Goal: Transaction & Acquisition: Obtain resource

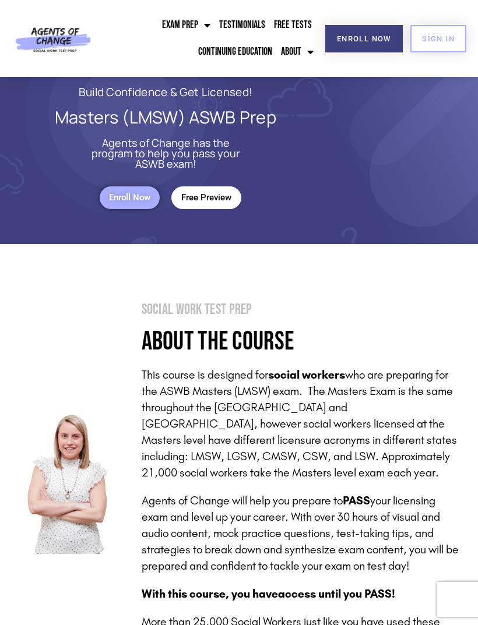
scroll to position [20, 0]
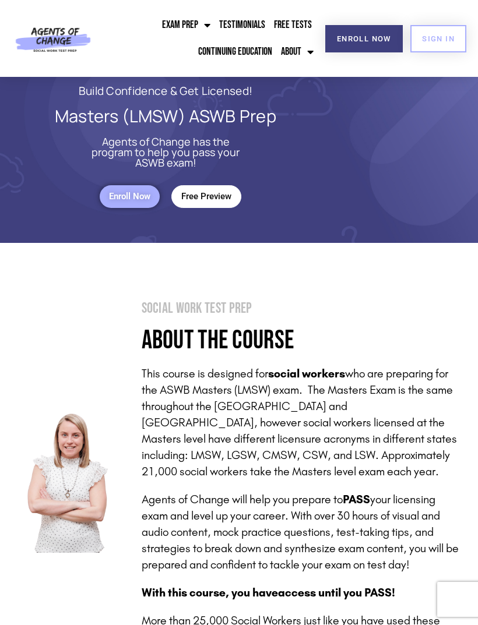
click at [235, 55] on link "Continuing Education" at bounding box center [235, 51] width 80 height 27
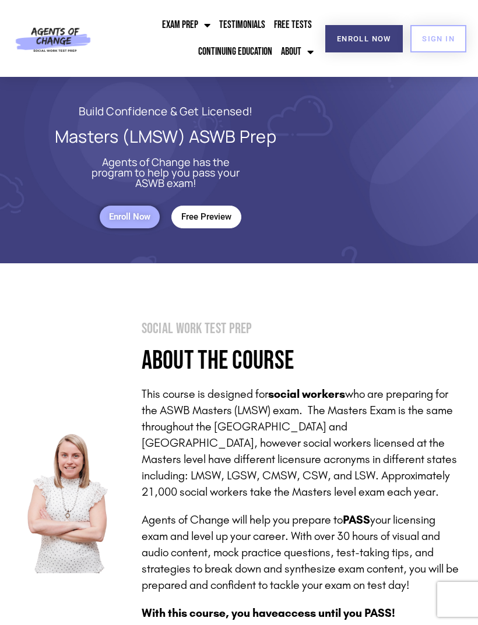
click at [444, 30] on link "SIGN IN" at bounding box center [438, 38] width 56 height 27
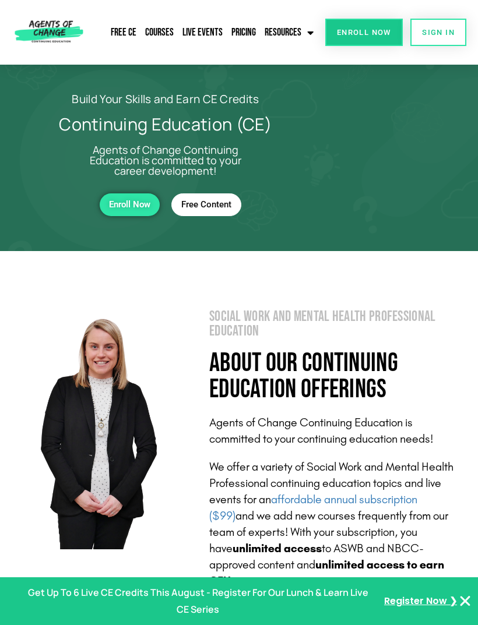
scroll to position [29, 0]
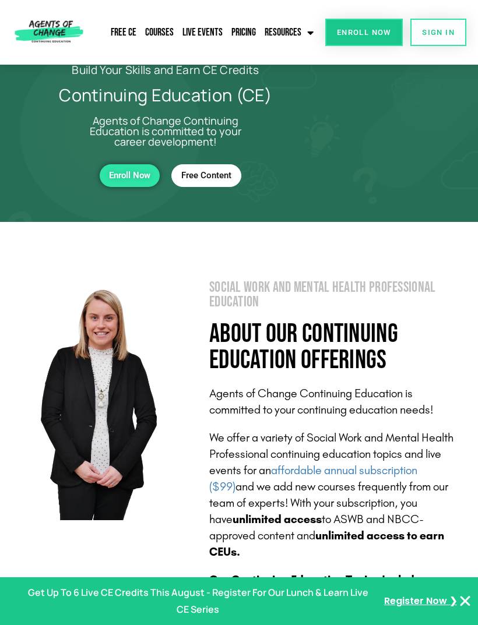
click at [204, 179] on span "Free Content" at bounding box center [206, 176] width 50 height 10
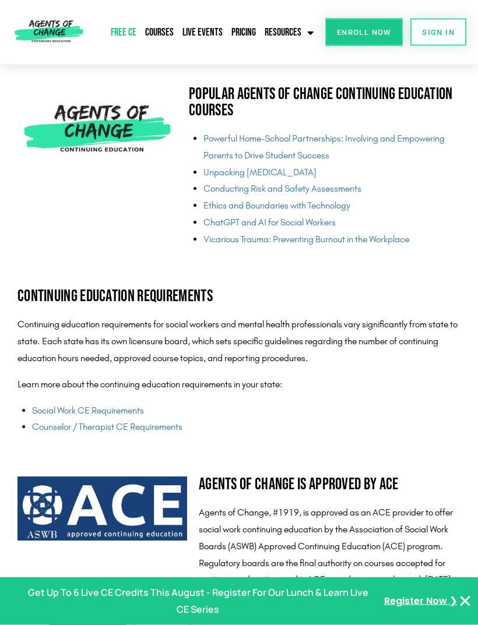
scroll to position [2469, 0]
click at [350, 200] on link "Ethics and Boundaries with Technology" at bounding box center [276, 205] width 147 height 11
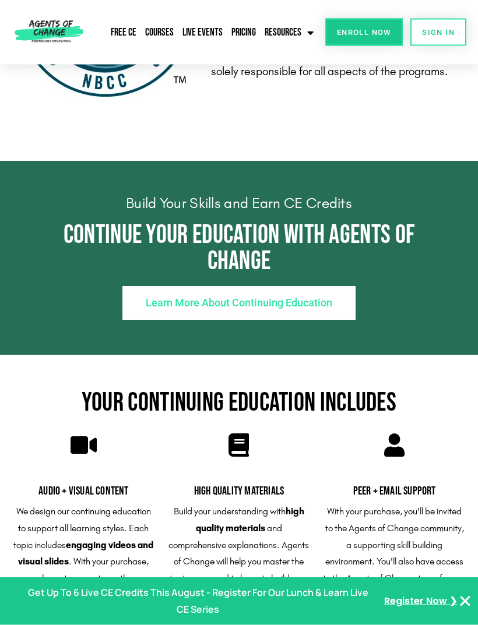
scroll to position [2695, 0]
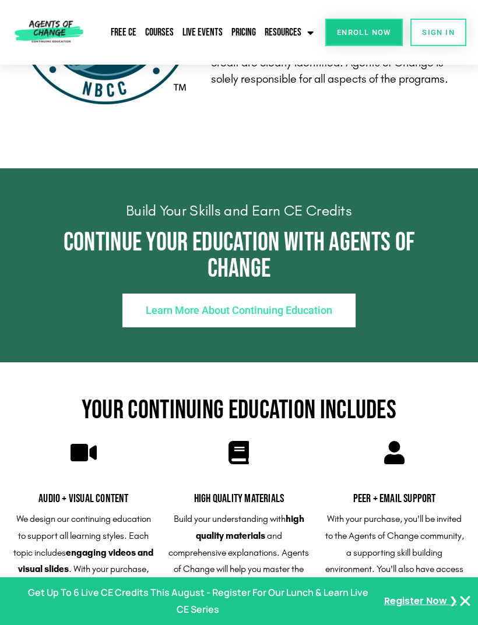
click at [351, 294] on link "Learn More About Continuing Education" at bounding box center [238, 311] width 233 height 34
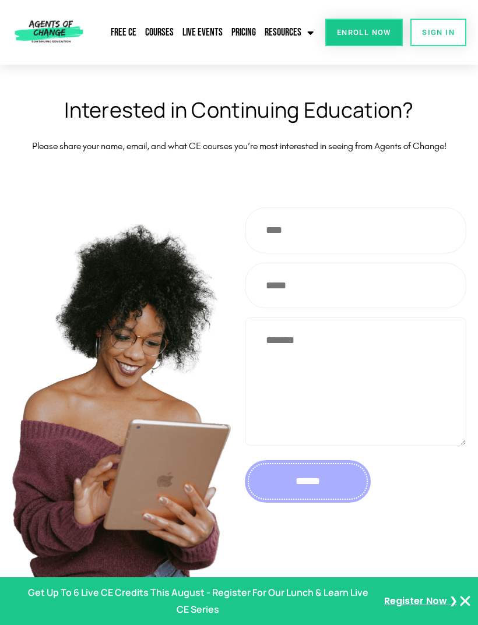
click at [126, 31] on link "Free CE" at bounding box center [123, 32] width 31 height 27
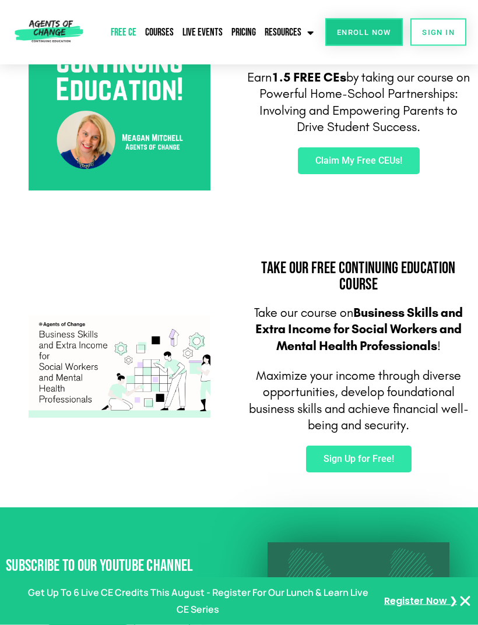
scroll to position [448, 0]
click at [402, 157] on span "Claim My Free CEUs!" at bounding box center [358, 160] width 87 height 9
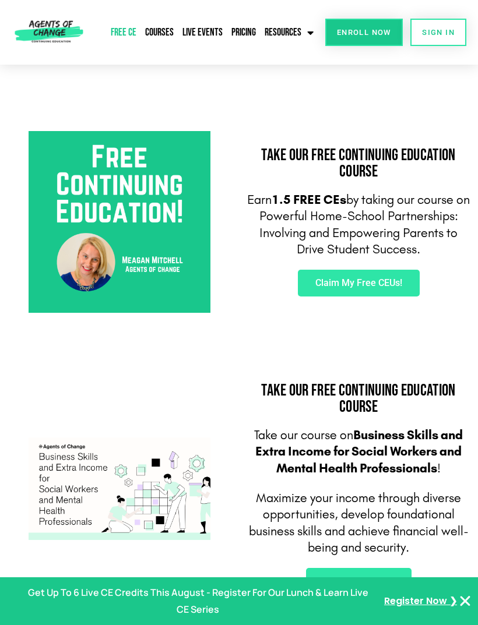
scroll to position [324, 0]
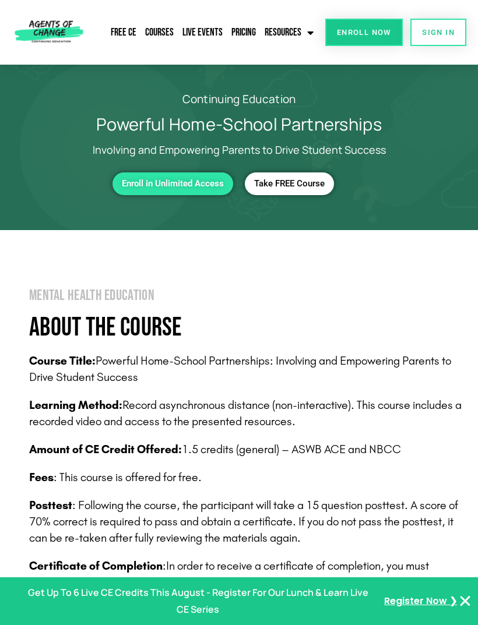
click at [310, 181] on span "Take FREE Course" at bounding box center [289, 184] width 71 height 10
